Goal: Task Accomplishment & Management: Manage account settings

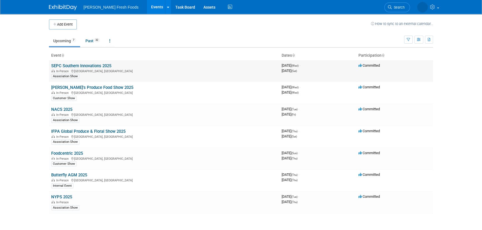
click at [75, 65] on link "SEPC Southern Innovations 2025" at bounding box center [81, 65] width 60 height 5
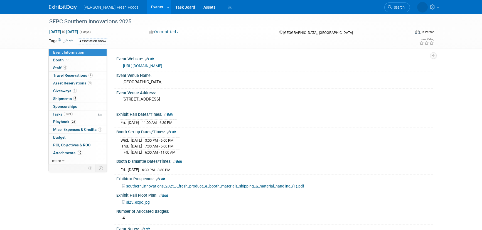
select select "Advanced Warehouse"
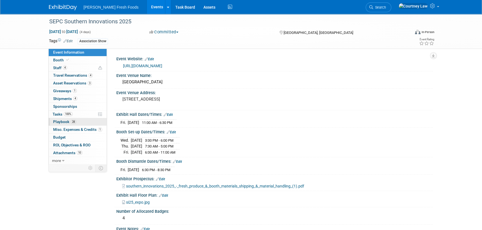
click at [61, 122] on span "Playbook 28" at bounding box center [64, 122] width 23 height 4
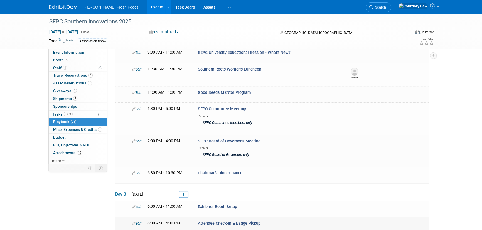
scroll to position [327, 0]
click at [30, 61] on div "SEPC Southern Innovations 2025 Sep 10, 2025 to Sep 13, 2025 (4 days) Sep 10, 20…" at bounding box center [241, 24] width 482 height 674
click at [62, 7] on img at bounding box center [63, 8] width 28 height 6
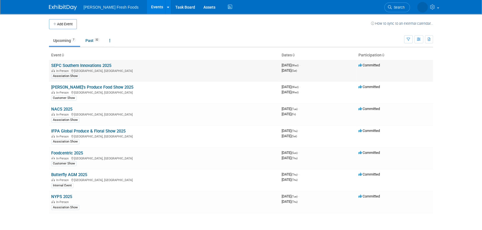
scroll to position [1, 0]
click at [74, 153] on link "Foodcentric 2025" at bounding box center [67, 153] width 32 height 5
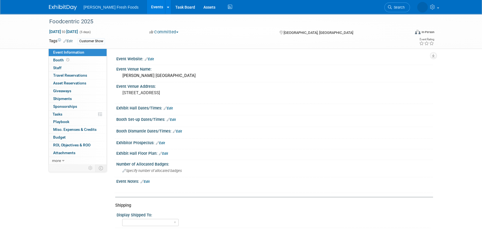
click at [62, 7] on img at bounding box center [63, 8] width 28 height 6
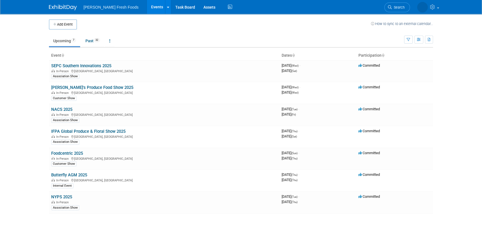
click at [14, 96] on body "[PERSON_NAME] Fresh Foods Events Add Event Bulk Upload Events Shareable Event B…" at bounding box center [241, 115] width 482 height 230
click at [58, 111] on link "NACS 2025" at bounding box center [61, 109] width 21 height 5
click at [67, 109] on link "NACS 2025" at bounding box center [61, 109] width 21 height 5
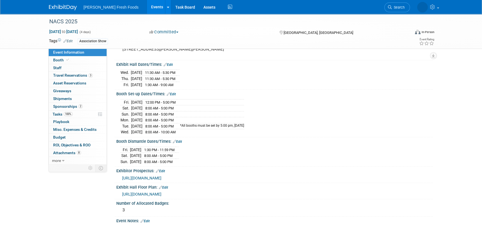
scroll to position [50, 0]
click at [150, 219] on link "Edit" at bounding box center [145, 221] width 9 height 4
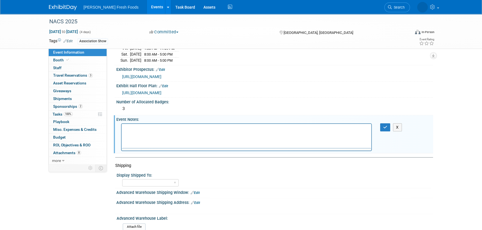
scroll to position [0, 0]
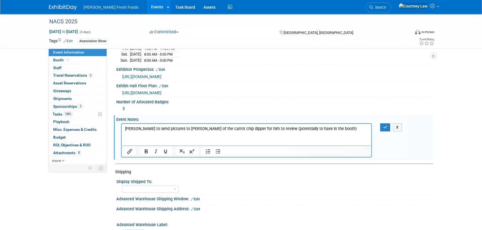
click at [127, 128] on p "Karen to send pictures to Dean of the carrot chip dipper for him to review (pot…" at bounding box center [246, 129] width 243 height 6
click at [125, 128] on p "Karen to send pictures to Dean of the carrot chip dipper for him to review (pot…" at bounding box center [246, 129] width 243 height 6
click at [328, 126] on li "Karen to send pictures to Dean of the carrot chip dipper for him to review (pot…" at bounding box center [252, 129] width 232 height 6
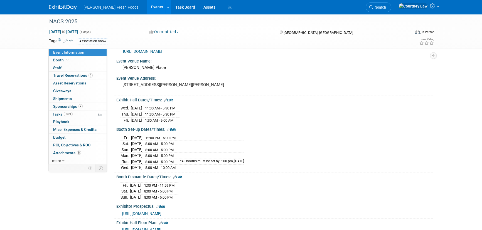
scroll to position [25, 0]
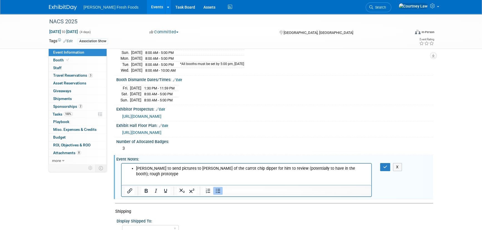
scroll to position [126, 0]
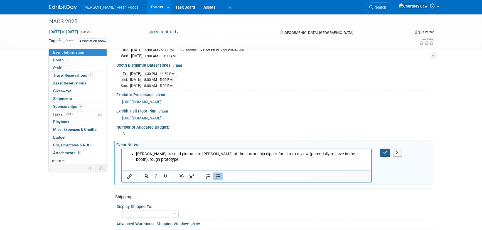
click at [380, 149] on div "X" at bounding box center [389, 153] width 26 height 8
click at [381, 149] on button "button" at bounding box center [385, 153] width 10 height 8
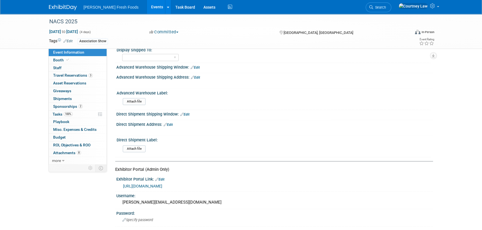
scroll to position [263, 0]
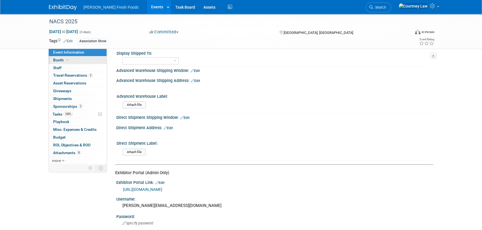
click at [60, 62] on span "Booth" at bounding box center [61, 60] width 17 height 4
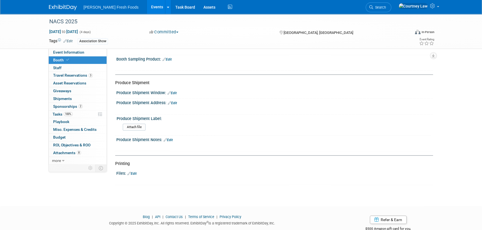
scroll to position [530, 0]
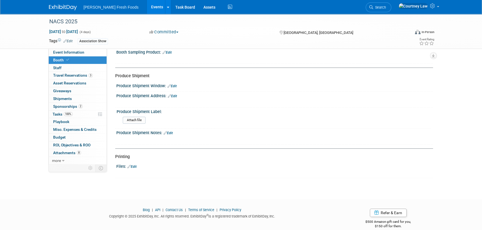
click at [132, 165] on link "Edit" at bounding box center [131, 167] width 9 height 4
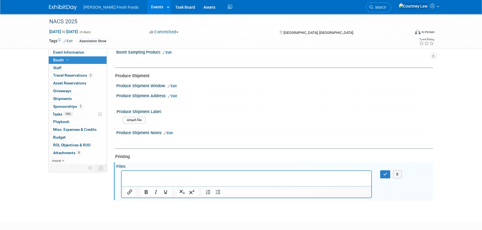
scroll to position [0, 0]
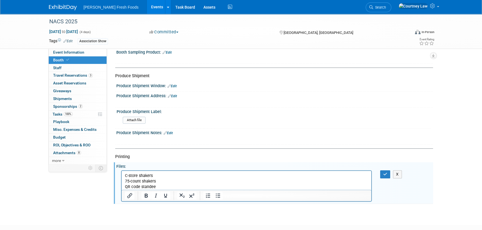
drag, startPoint x: 174, startPoint y: 185, endPoint x: 123, endPoint y: 173, distance: 52.3
click at [123, 173] on html "C-store shakers 75-count shakers QR code standee" at bounding box center [247, 180] width 250 height 19
click at [215, 193] on icon "Bullet list" at bounding box center [218, 196] width 7 height 7
click at [388, 175] on button "button" at bounding box center [385, 175] width 10 height 8
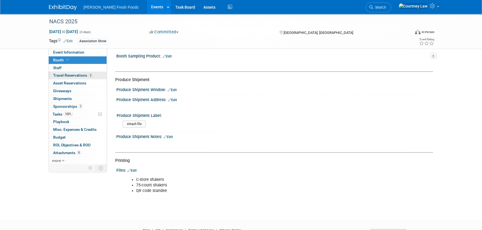
scroll to position [502, 0]
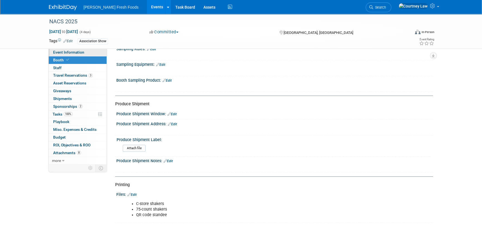
click at [85, 52] on link "Event Information" at bounding box center [78, 53] width 58 height 8
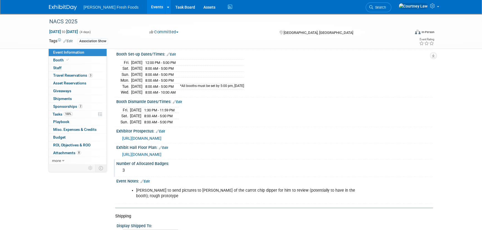
scroll to position [101, 0]
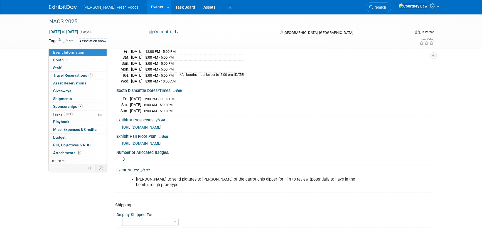
click at [227, 174] on div "Karen to send pictures to Dean of the carrot chip dipper for him to review (pot…" at bounding box center [246, 182] width 251 height 17
click at [149, 169] on link "Edit" at bounding box center [145, 171] width 9 height 4
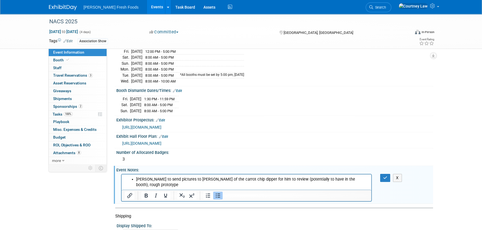
scroll to position [0, 0]
click at [360, 181] on li "Karen to send pictures to Dean of the carrot chip dipper for him to review (pot…" at bounding box center [252, 182] width 232 height 11
click at [390, 176] on button "button" at bounding box center [385, 178] width 10 height 8
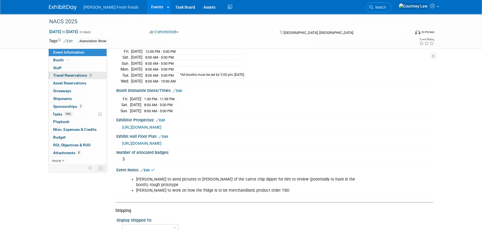
click at [51, 74] on link "3 Travel Reservations 3" at bounding box center [78, 76] width 58 height 8
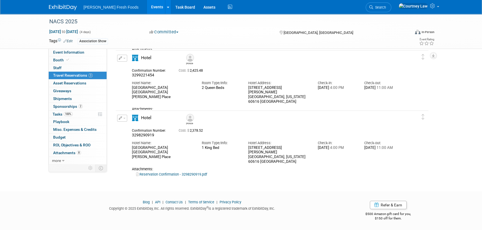
scroll to position [31, 0]
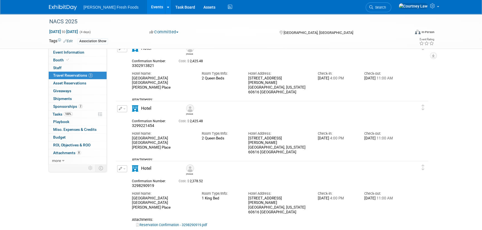
click at [477, 105] on div "NACS 2025 Oct 14, 2025 to Oct 17, 2025 (4 days) Oct 14, 2025 to Oct 17, 2025 Co…" at bounding box center [241, 108] width 482 height 250
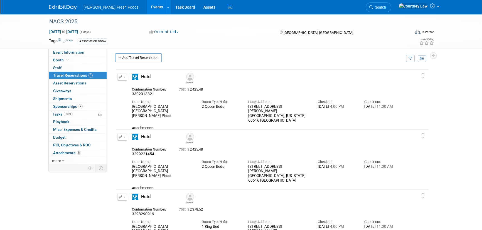
scroll to position [0, 0]
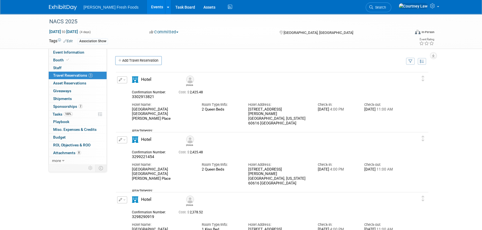
click at [18, 100] on div "NACS 2025 Oct 14, 2025 to Oct 17, 2025 (4 days) Oct 14, 2025 to Oct 17, 2025 Co…" at bounding box center [241, 139] width 482 height 250
click at [70, 8] on img at bounding box center [63, 8] width 28 height 6
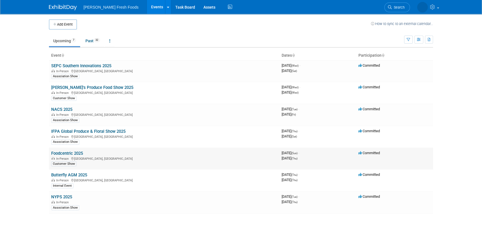
click at [77, 153] on link "Foodcentric 2025" at bounding box center [67, 153] width 32 height 5
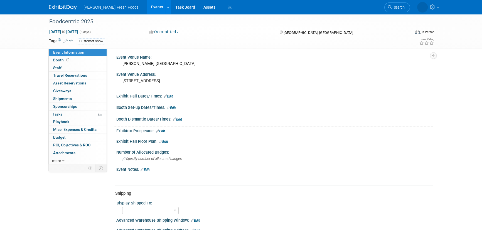
scroll to position [25, 0]
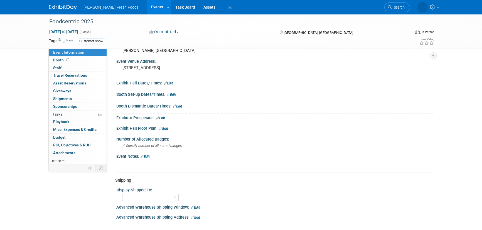
click at [51, 10] on img at bounding box center [63, 8] width 28 height 6
